Goal: Task Accomplishment & Management: Manage account settings

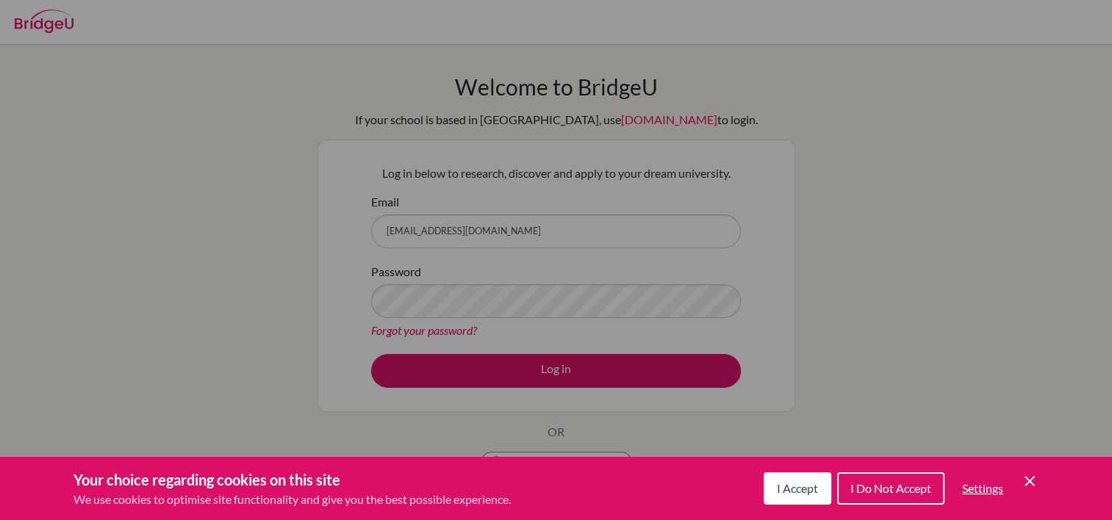
click at [448, 303] on div "Cookie Preferences" at bounding box center [556, 260] width 1112 height 520
click at [544, 367] on div "Cookie Preferences" at bounding box center [556, 260] width 1112 height 520
click at [794, 492] on span "I Accept" at bounding box center [797, 488] width 41 height 14
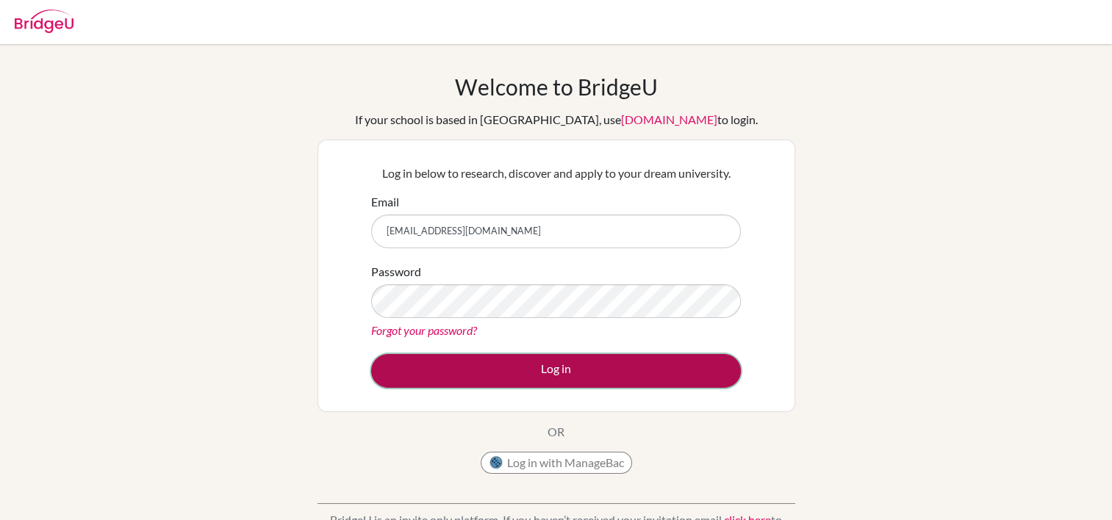
click at [556, 371] on button "Log in" at bounding box center [556, 371] width 370 height 34
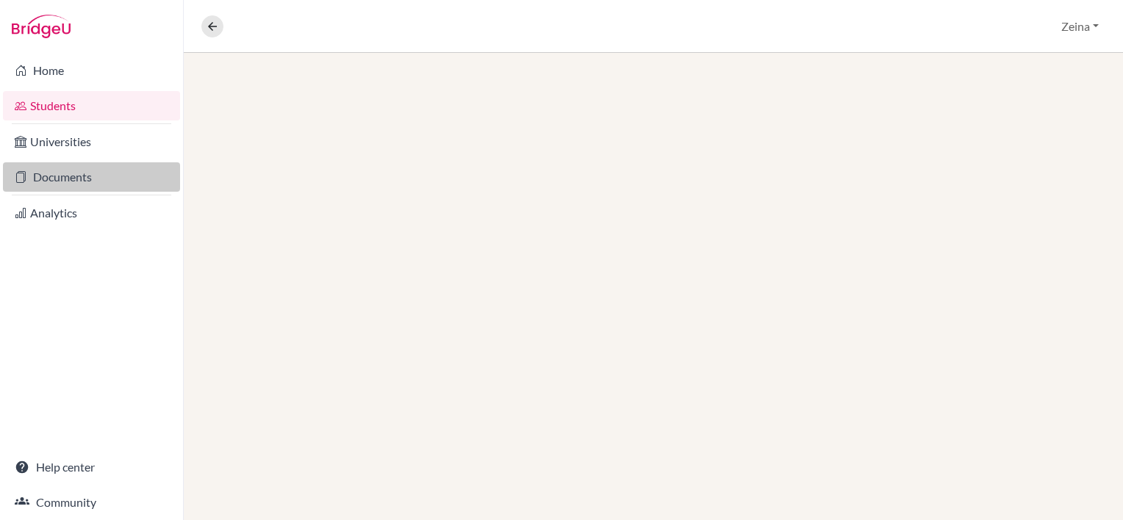
click at [52, 187] on link "Documents" at bounding box center [91, 176] width 177 height 29
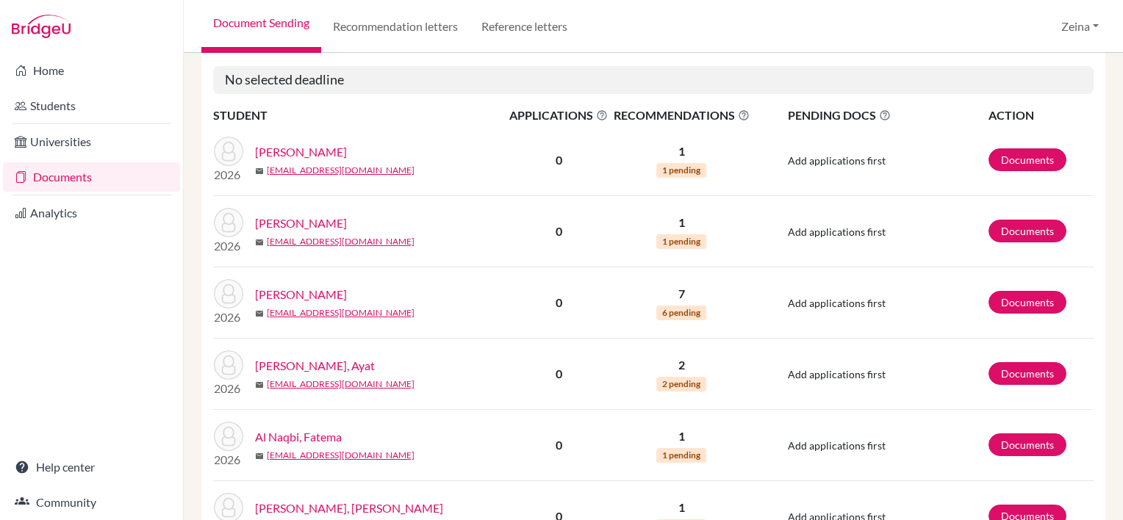
scroll to position [620, 0]
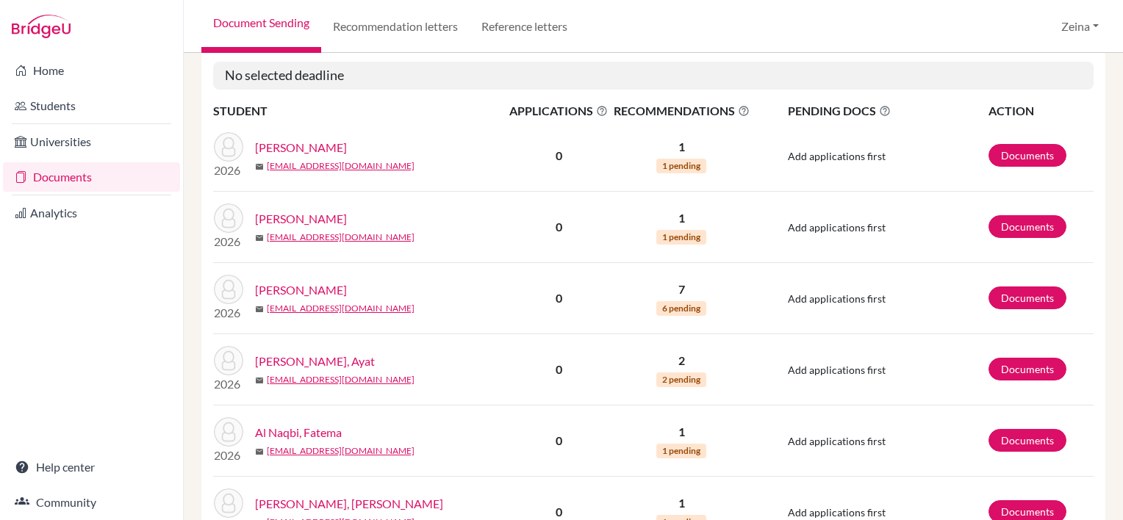
click at [327, 292] on link "Al Assal, Mohamed" at bounding box center [301, 290] width 92 height 18
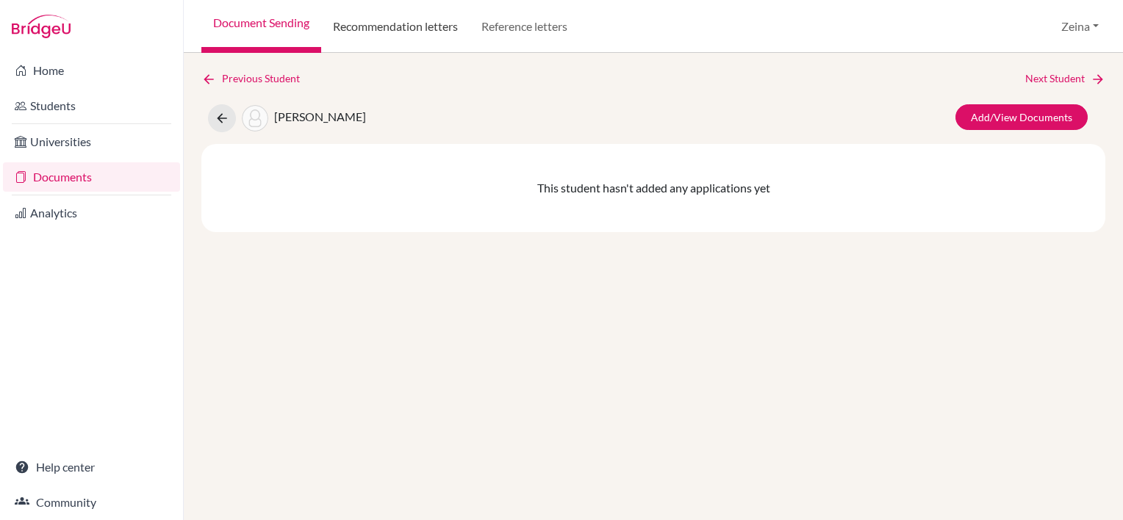
click at [390, 26] on link "Recommendation letters" at bounding box center [395, 26] width 148 height 53
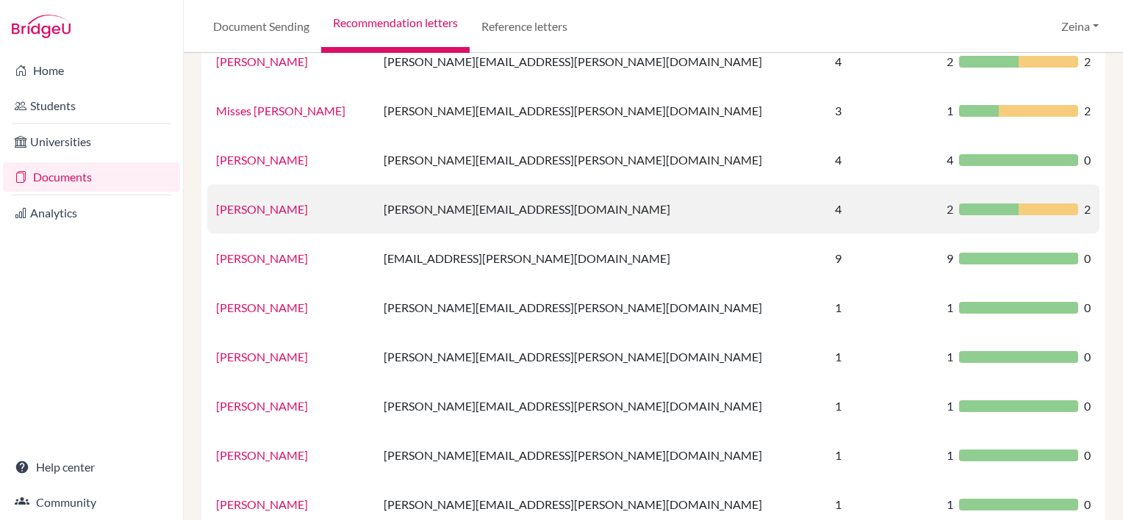
scroll to position [172, 0]
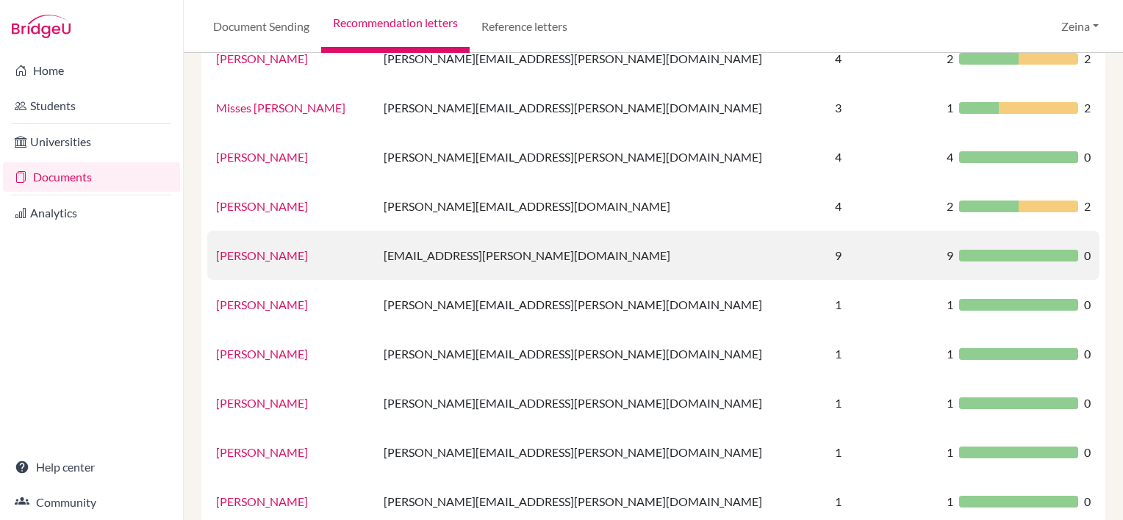
click at [241, 258] on link "Mr. Jordan" at bounding box center [262, 255] width 92 height 14
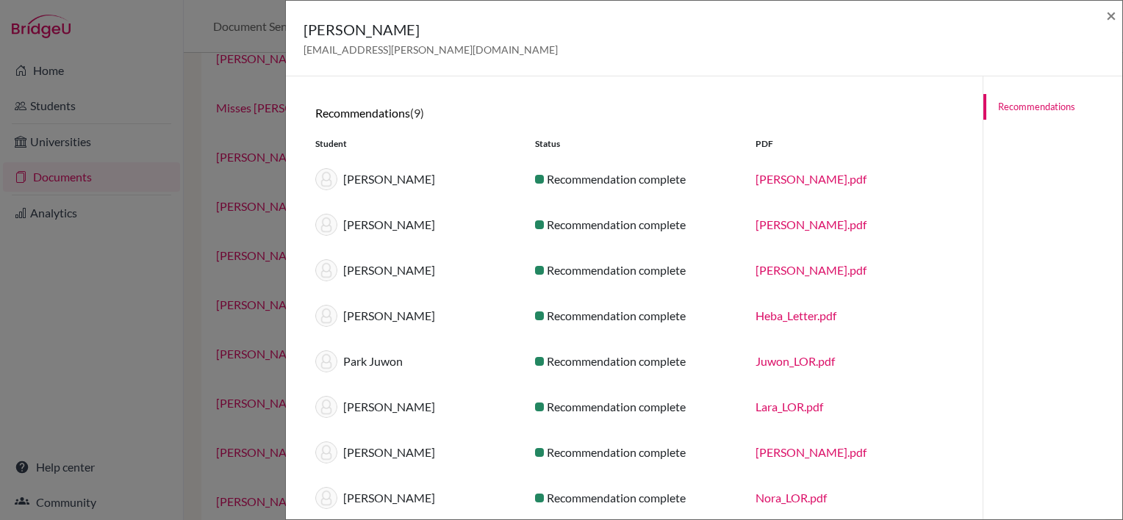
click at [785, 179] on link "Mohamed_K_LOR.pdf" at bounding box center [810, 179] width 111 height 14
click at [820, 184] on link "Mohamed_K_LOR.pdf" at bounding box center [810, 179] width 111 height 14
click at [1107, 9] on span "×" at bounding box center [1111, 14] width 10 height 21
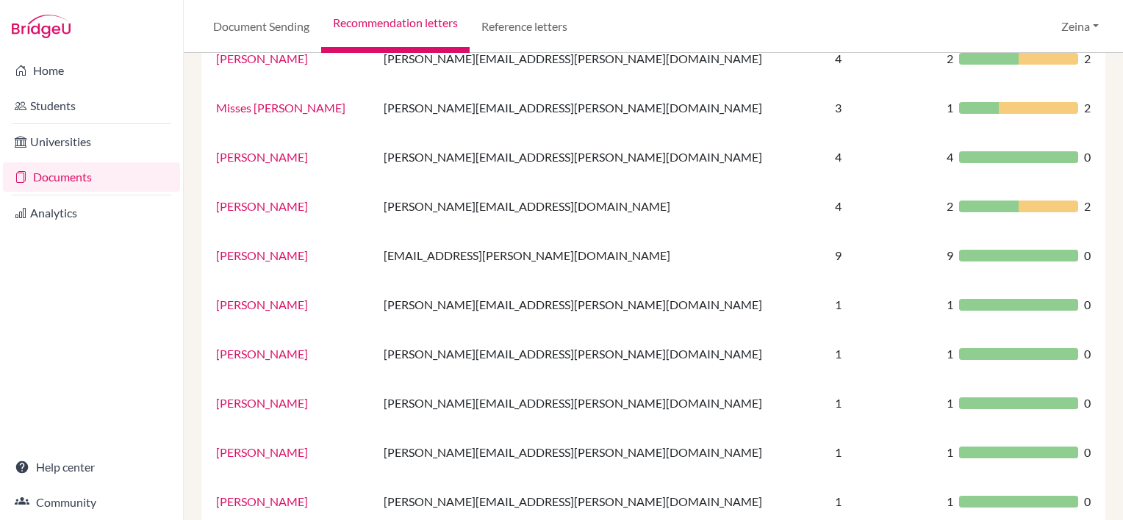
click at [59, 182] on link "Documents" at bounding box center [91, 176] width 177 height 29
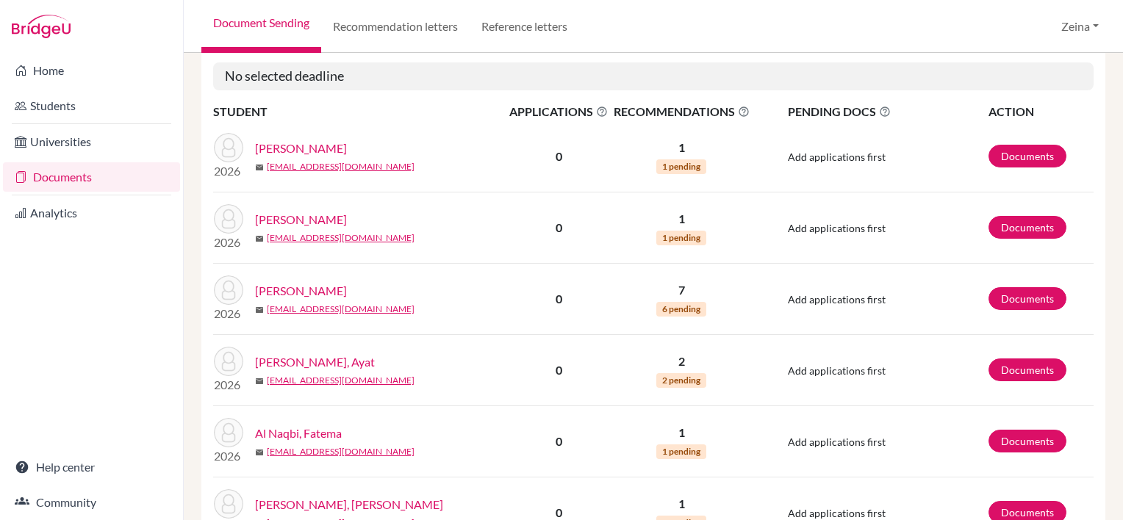
scroll to position [610, 0]
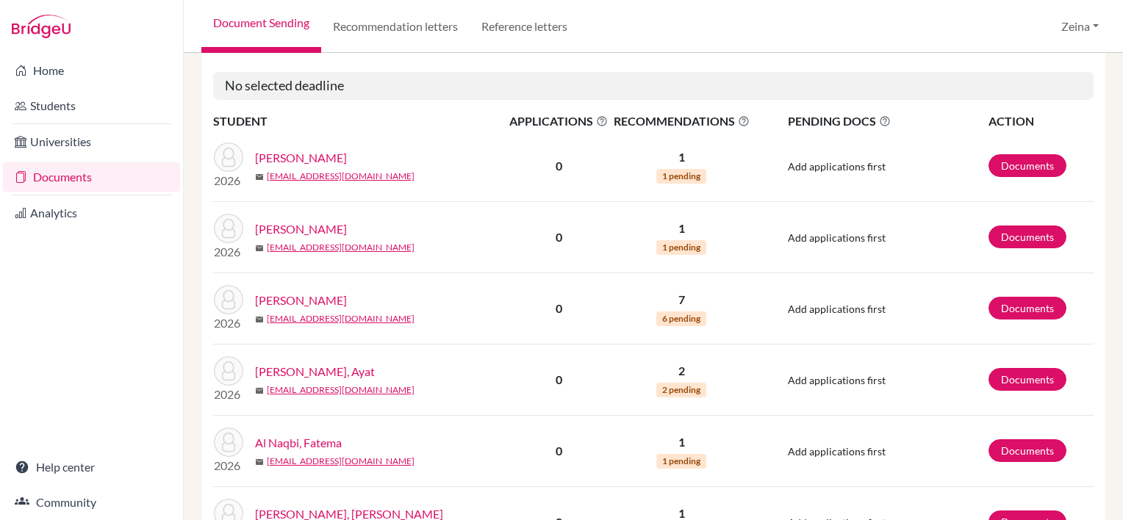
click at [347, 300] on link "[PERSON_NAME]" at bounding box center [301, 301] width 92 height 18
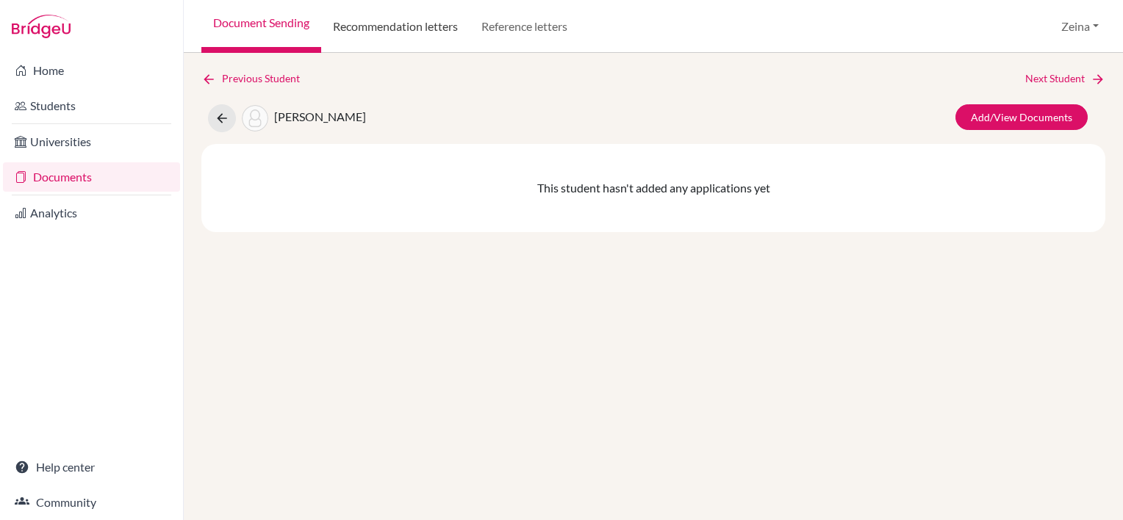
click at [379, 32] on link "Recommendation letters" at bounding box center [395, 26] width 148 height 53
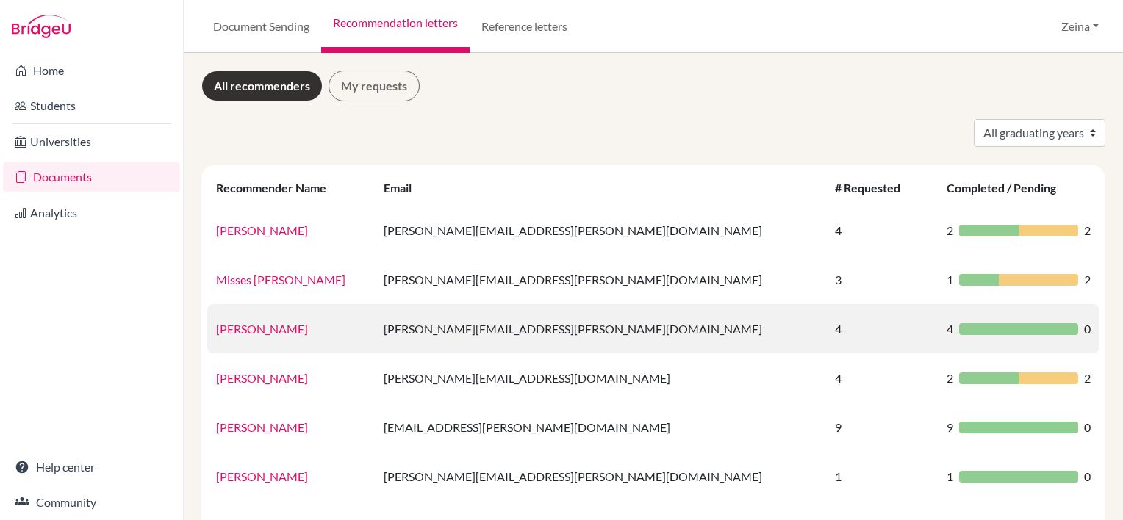
scroll to position [35, 0]
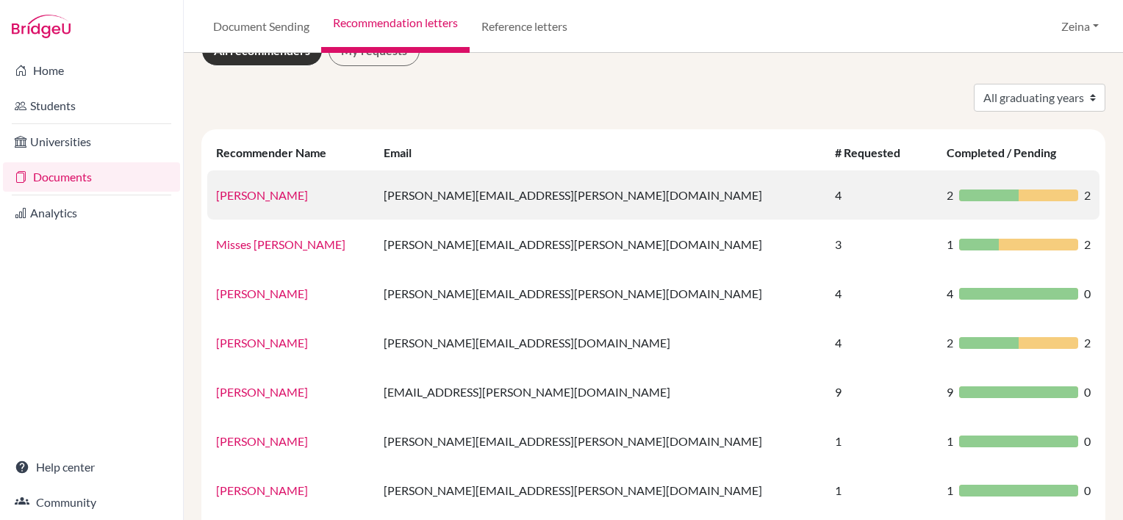
click at [247, 200] on link "[PERSON_NAME]" at bounding box center [262, 195] width 92 height 14
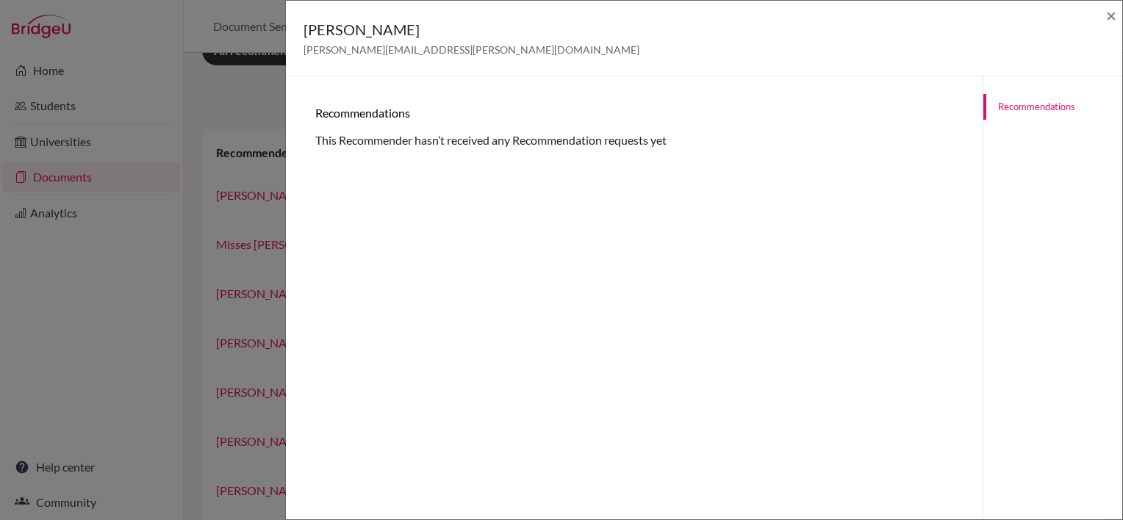
click at [1118, 18] on div "Miss Allison [EMAIL_ADDRESS][PERSON_NAME][DOMAIN_NAME] ×" at bounding box center [704, 39] width 836 height 76
click at [1113, 6] on span "×" at bounding box center [1111, 14] width 10 height 21
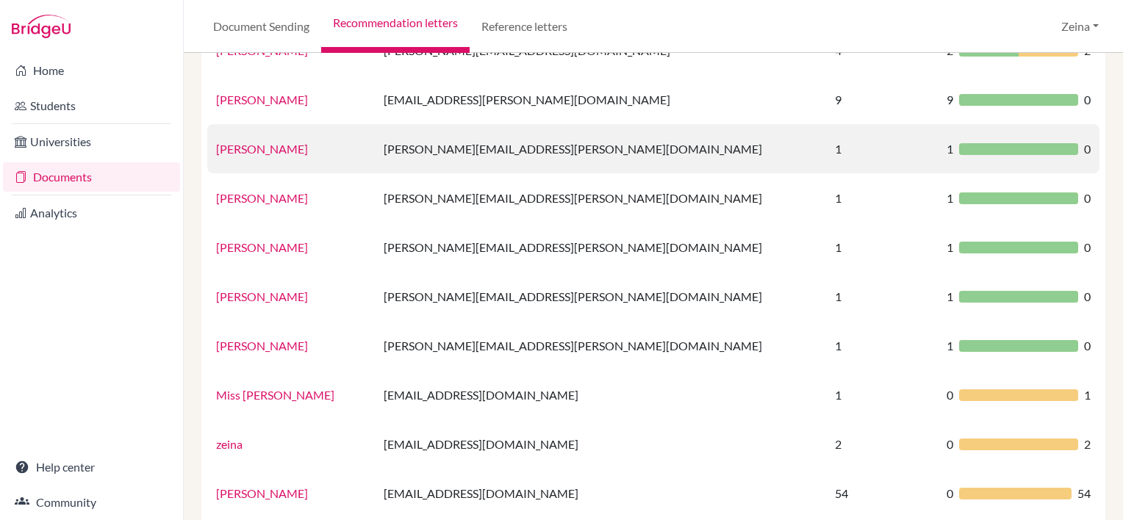
scroll to position [326, 0]
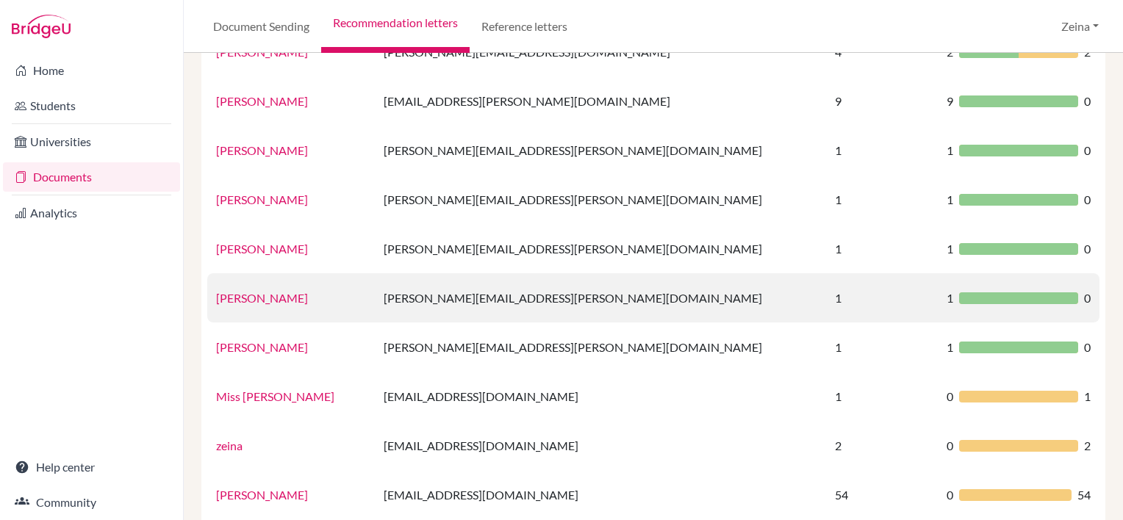
click at [270, 298] on link "[PERSON_NAME]" at bounding box center [262, 298] width 92 height 14
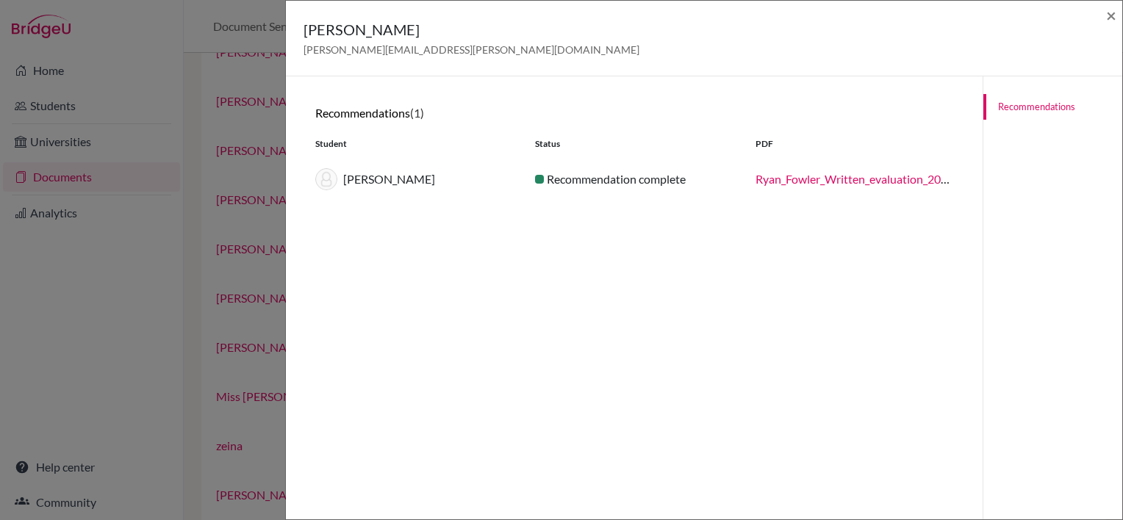
click at [112, 74] on div "Martin Klopper [EMAIL_ADDRESS][PERSON_NAME][DOMAIN_NAME] × Recommendations (1) …" at bounding box center [561, 260] width 1123 height 520
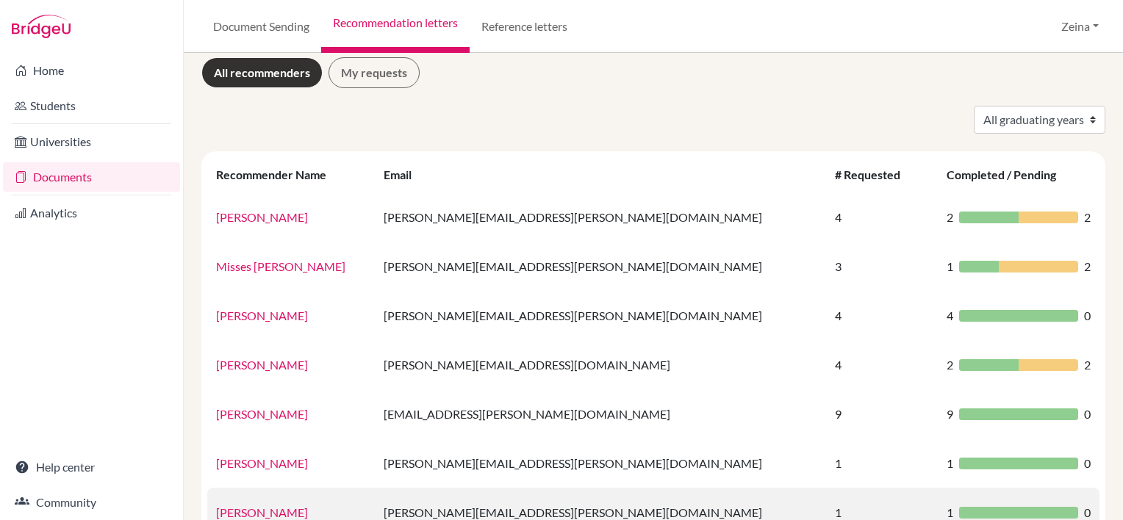
scroll to position [9, 0]
